Goal: Transaction & Acquisition: Book appointment/travel/reservation

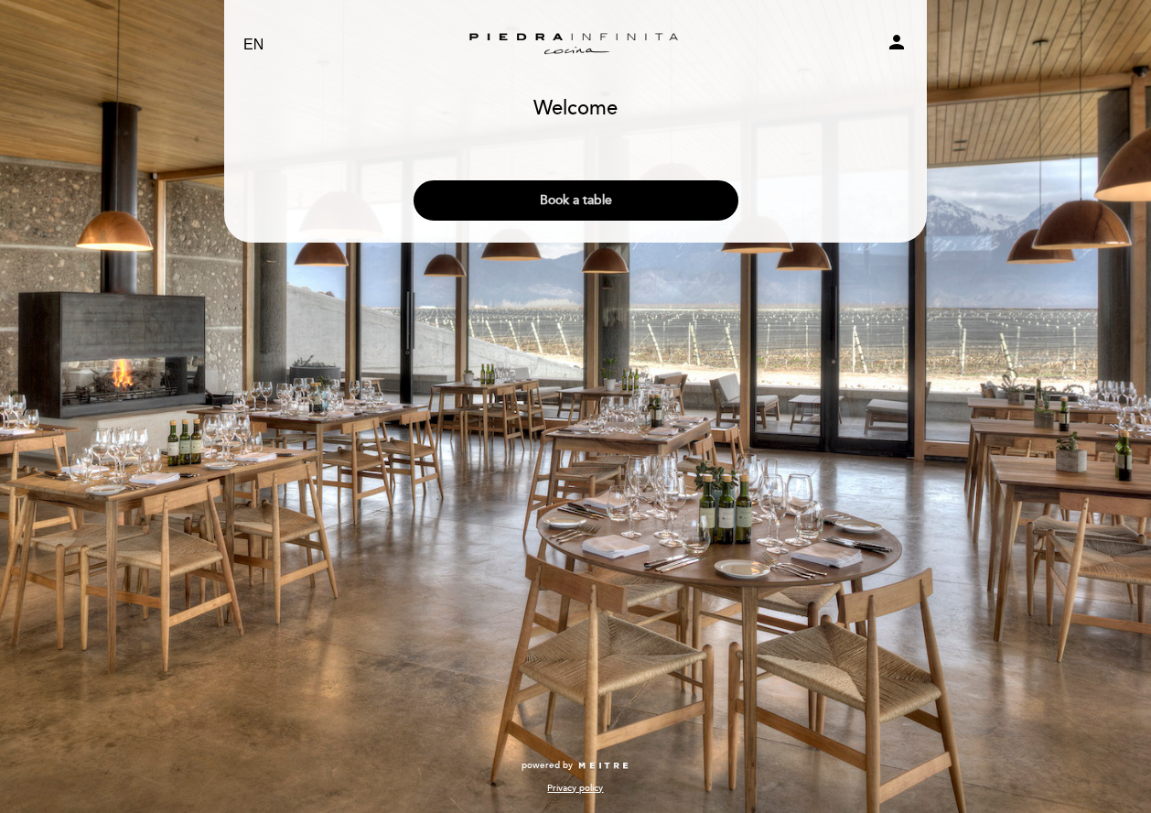
click at [499, 200] on button "Book a table" at bounding box center [576, 200] width 325 height 40
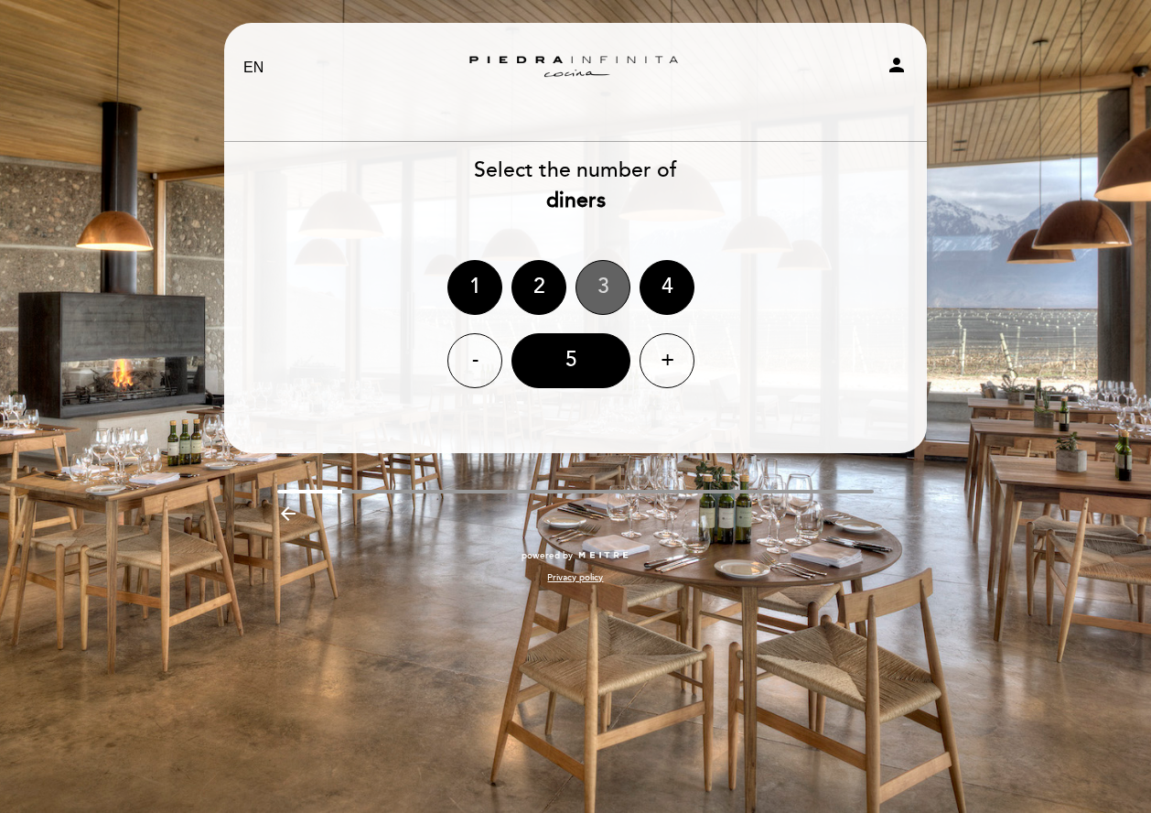
click at [599, 286] on div "3" at bounding box center [603, 287] width 55 height 55
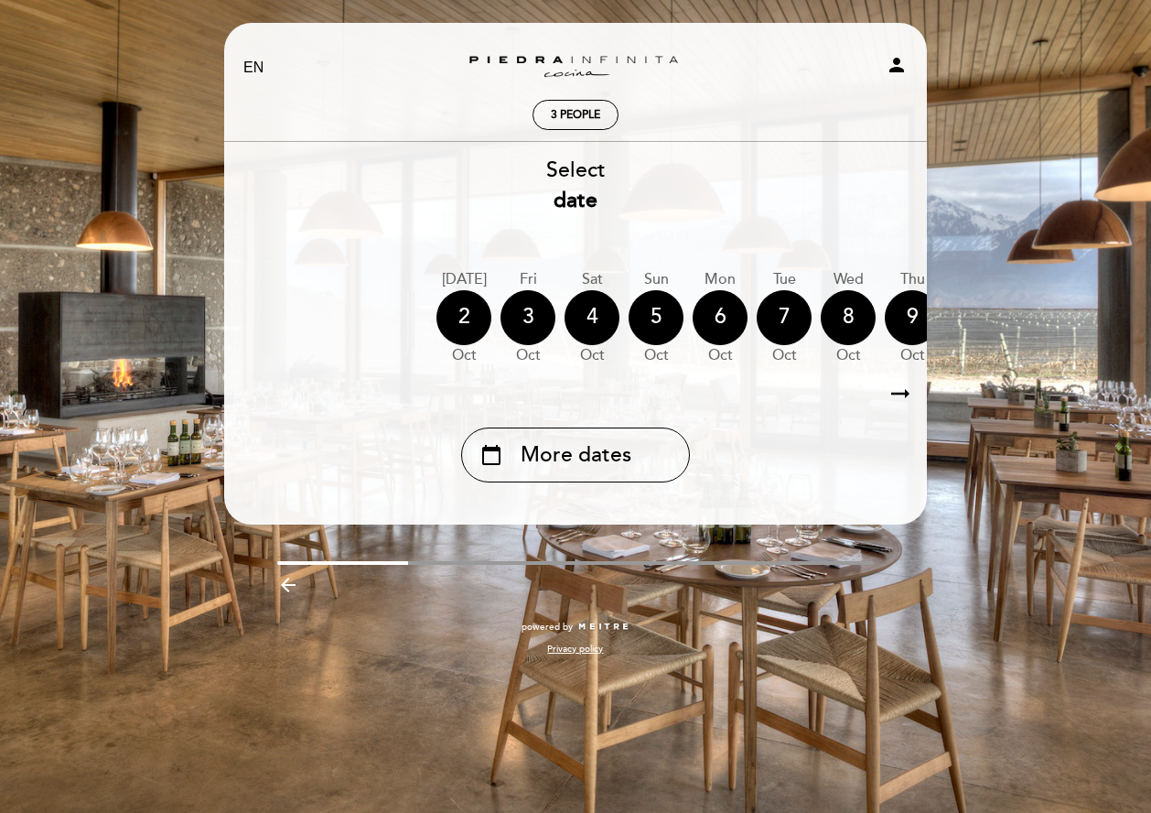
click at [905, 396] on icon "arrow_right_alt" at bounding box center [900, 393] width 27 height 39
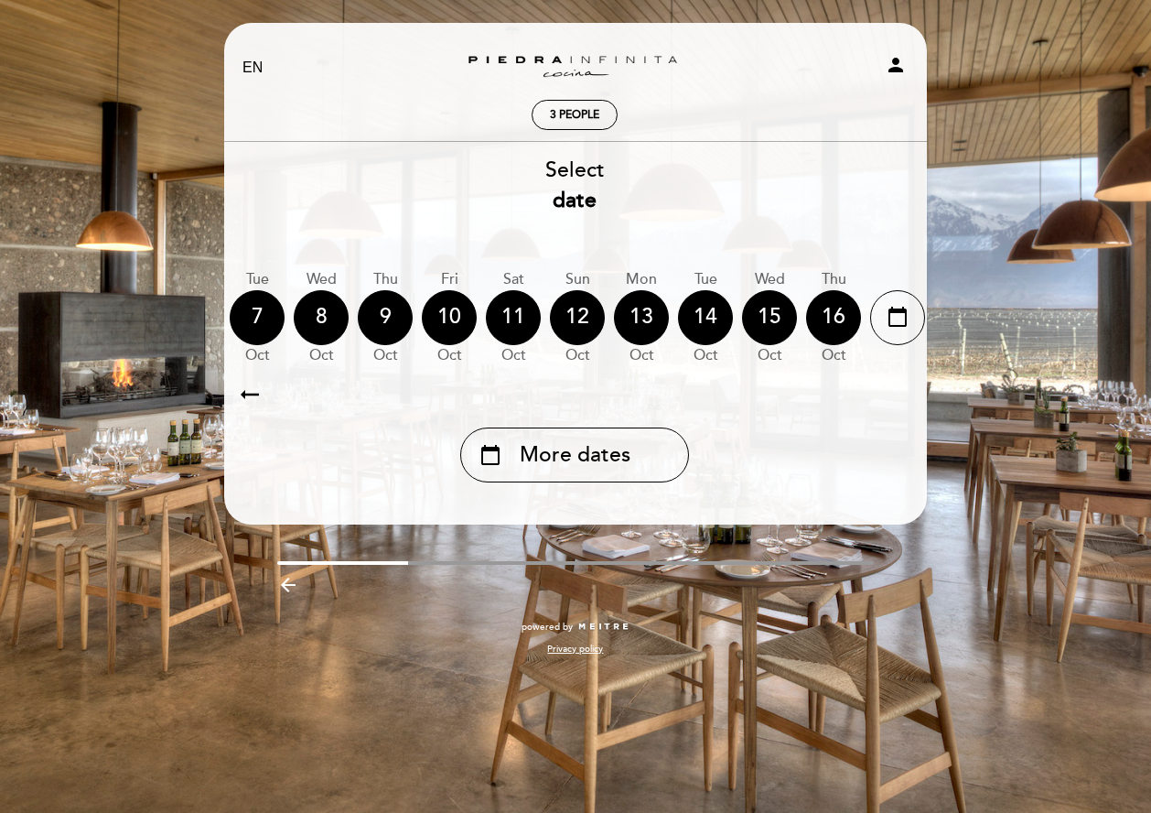
scroll to position [0, 534]
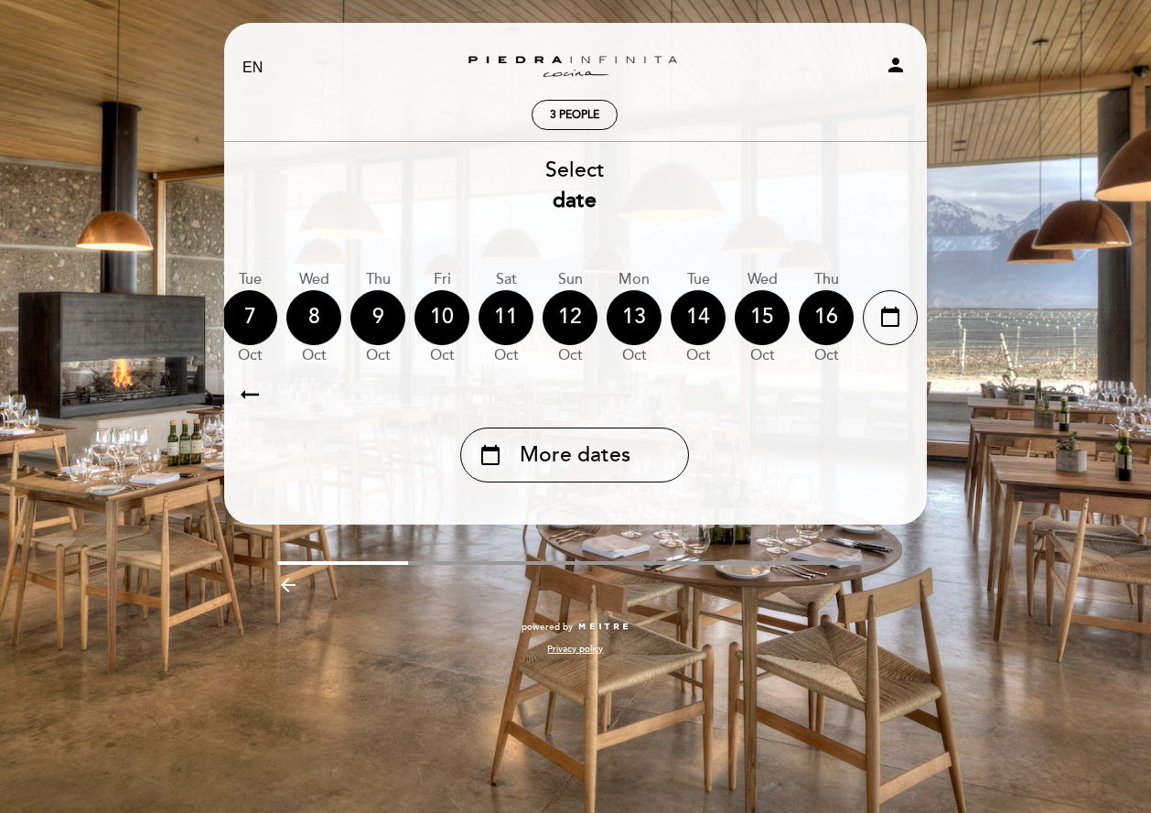
click at [569, 462] on span "More dates" at bounding box center [575, 455] width 111 height 30
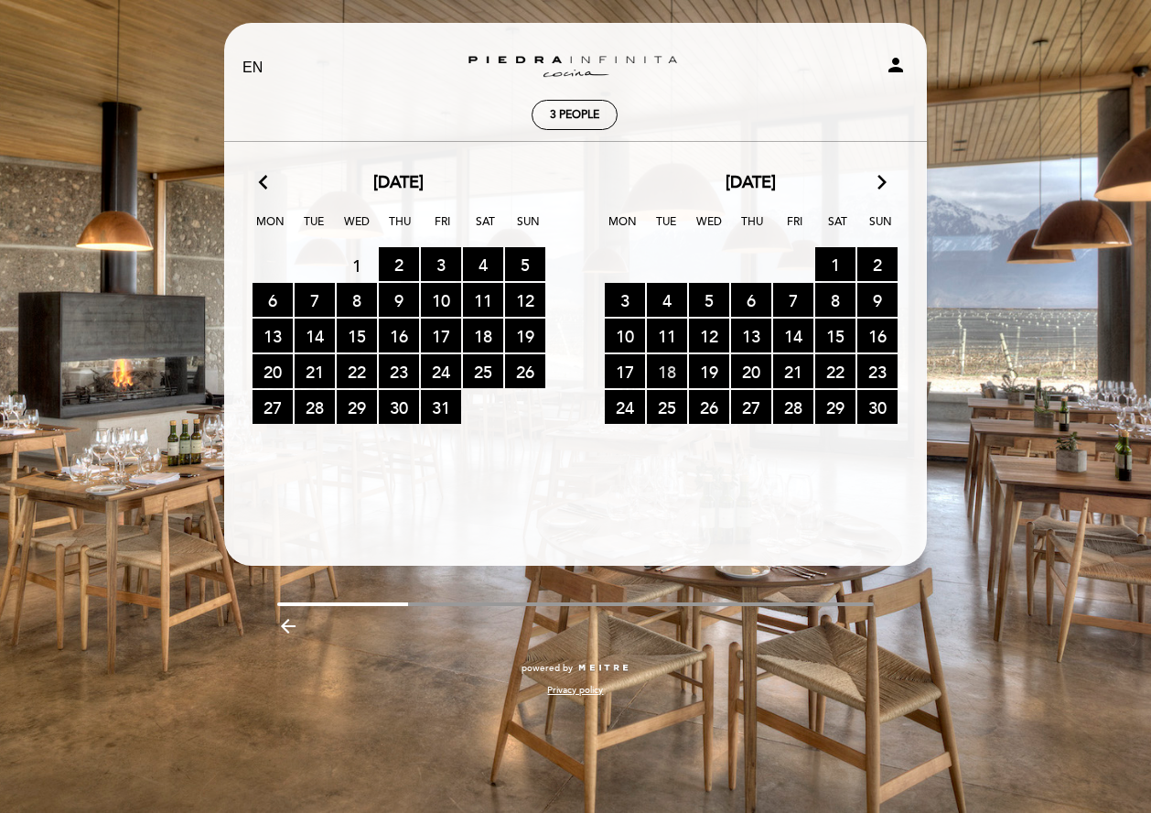
click at [675, 374] on span "18 RESERVATIONS AVAILABLE" at bounding box center [667, 371] width 40 height 34
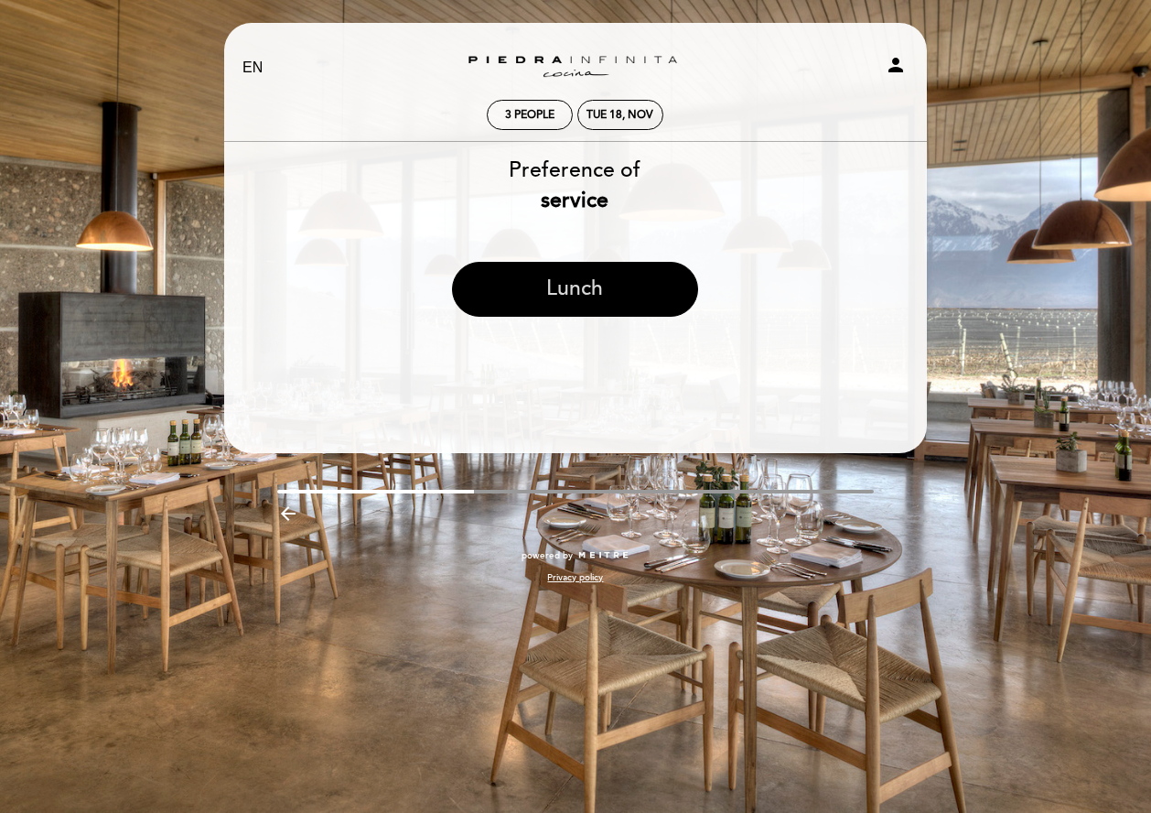
click at [614, 293] on button "Lunch" at bounding box center [575, 289] width 246 height 55
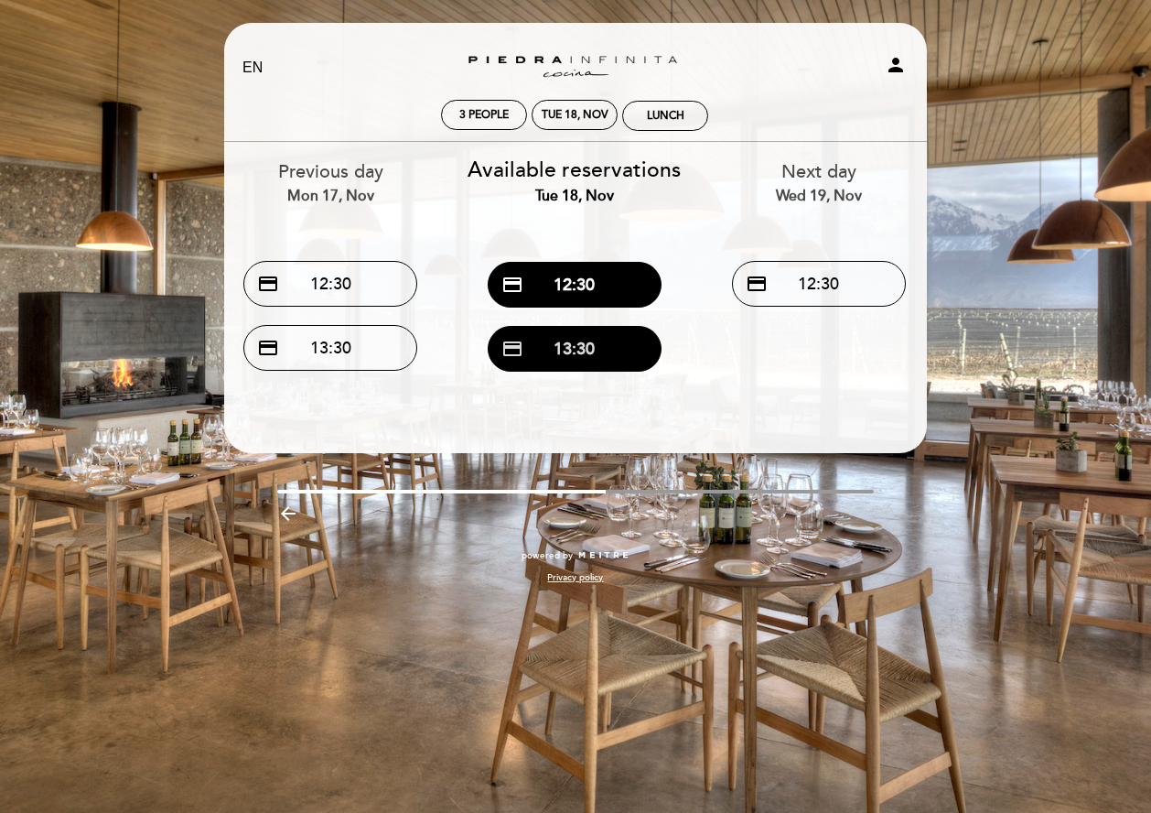
click at [592, 349] on button "credit_card 13:30" at bounding box center [575, 349] width 174 height 46
click at [586, 342] on button "credit_card 13:30" at bounding box center [575, 349] width 174 height 46
click at [958, 510] on div "EN ES PT Zuccardi [PERSON_NAME][GEOGRAPHIC_DATA] - Restaurant [PERSON_NAME][GEO…" at bounding box center [575, 406] width 1151 height 813
click at [942, 513] on div "EN ES PT Zuccardi [PERSON_NAME][GEOGRAPHIC_DATA] - Restaurant [PERSON_NAME][GEO…" at bounding box center [575, 406] width 1151 height 813
